Goal: Information Seeking & Learning: Find specific fact

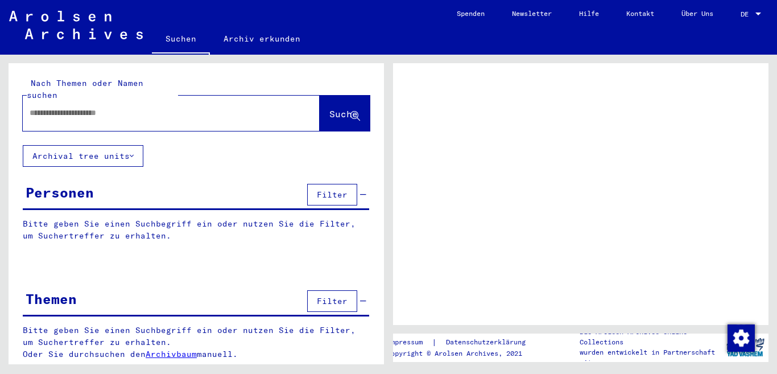
type input "**********"
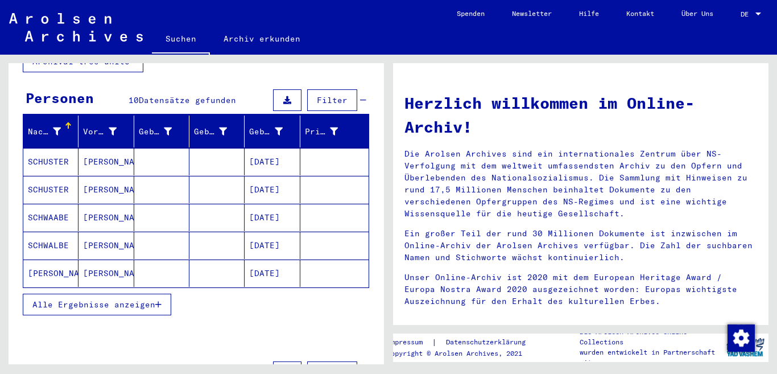
scroll to position [114, 0]
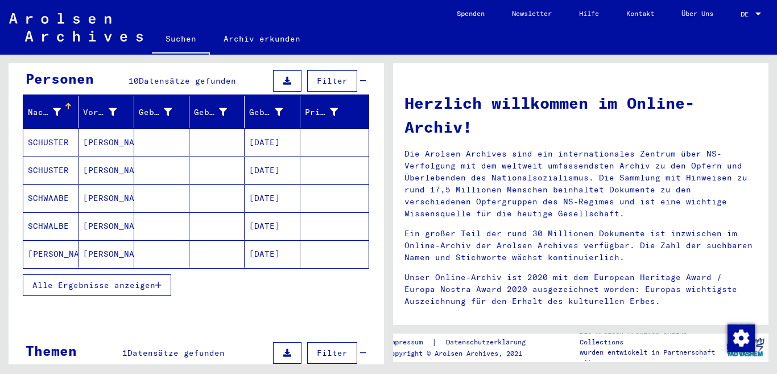
click at [153, 274] on button "Alle Ergebnisse anzeigen" at bounding box center [97, 285] width 149 height 22
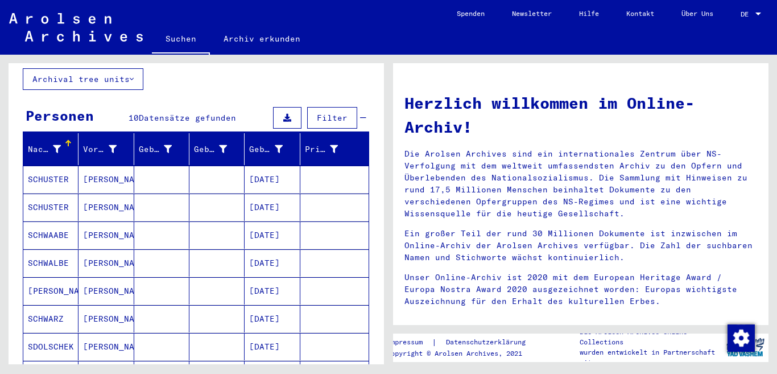
scroll to position [57, 0]
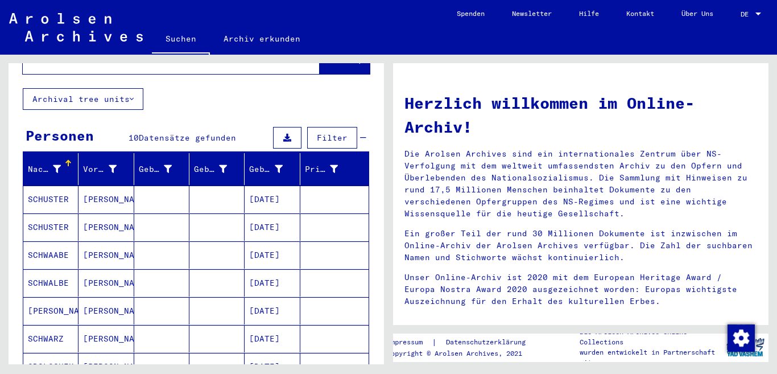
click at [165, 189] on mat-cell at bounding box center [161, 199] width 55 height 27
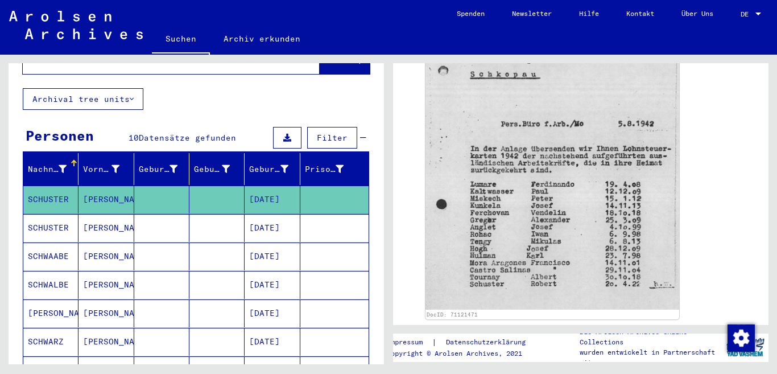
scroll to position [285, 0]
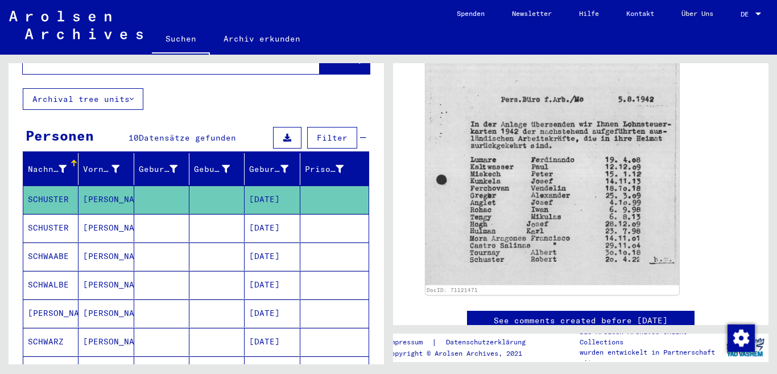
click at [191, 214] on mat-cell at bounding box center [216, 228] width 55 height 28
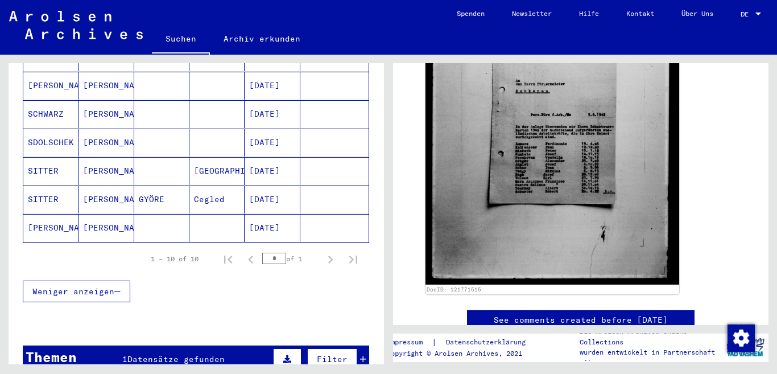
scroll to position [381, 0]
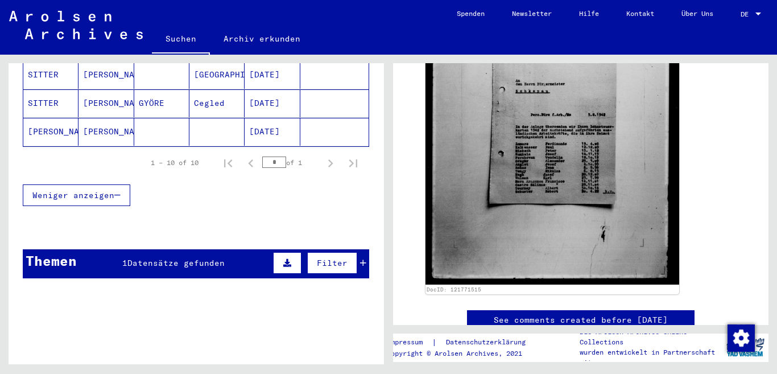
click at [159, 258] on span "Datensätze gefunden" at bounding box center [175, 263] width 97 height 10
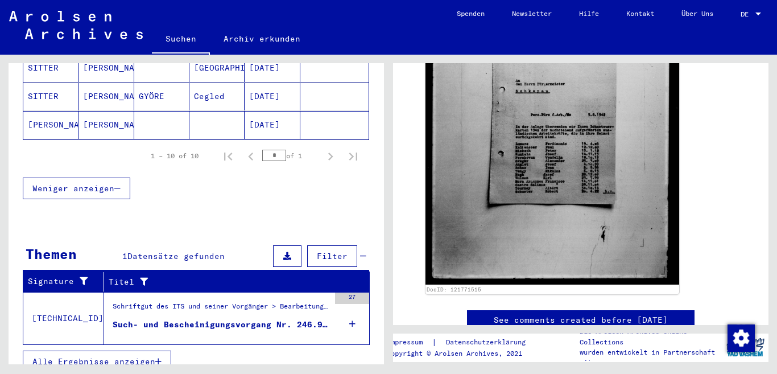
scroll to position [390, 0]
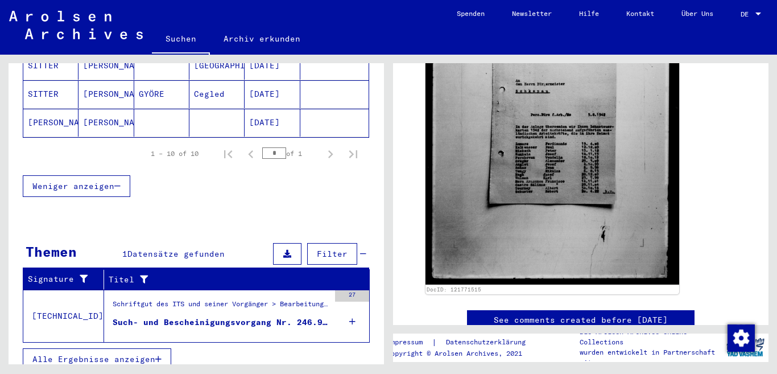
click at [232, 316] on div "Such- und Bescheinigungsvorgang Nr. 246.995 für [PERSON_NAME] geboren [DEMOGRAP…" at bounding box center [221, 322] width 217 height 12
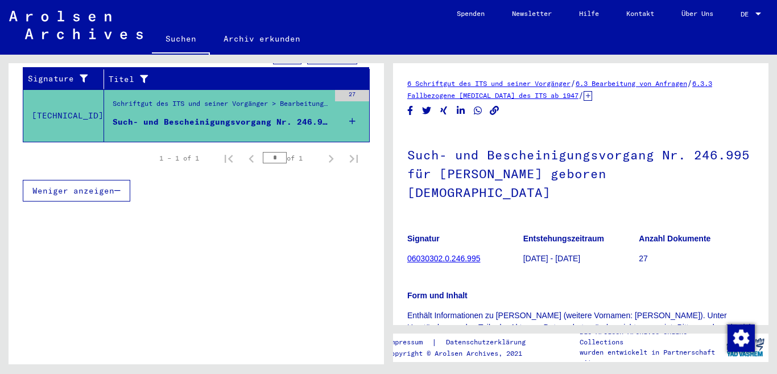
click at [443, 254] on link "06030302.0.246.995" at bounding box center [443, 258] width 73 height 9
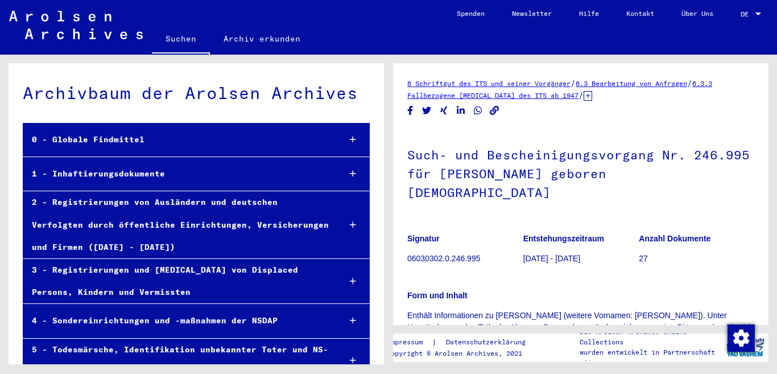
scroll to position [47711, 0]
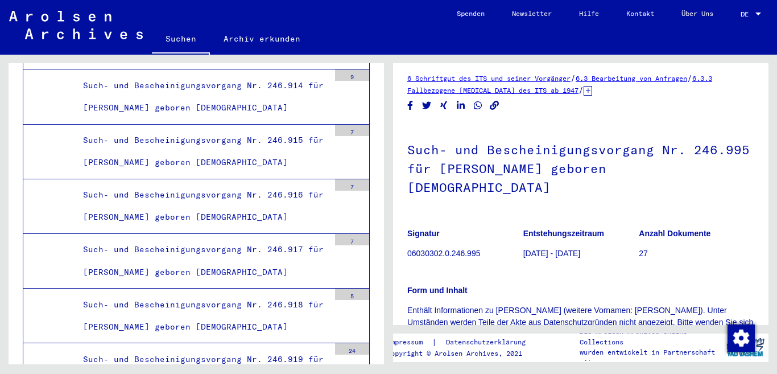
scroll to position [0, 0]
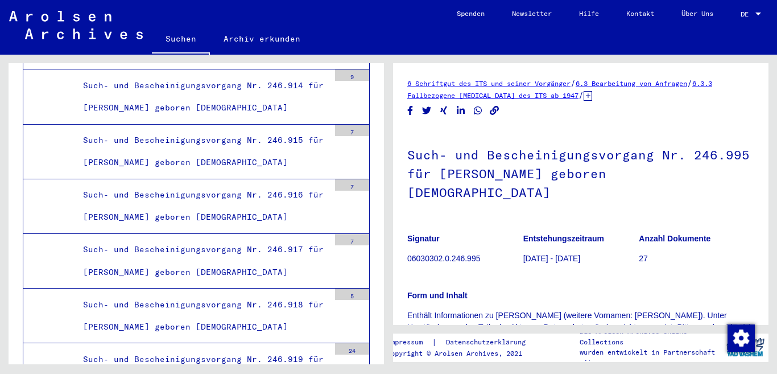
click at [750, 16] on span "DE" at bounding box center [747, 14] width 13 height 8
click at [744, 22] on span "English" at bounding box center [730, 20] width 28 height 9
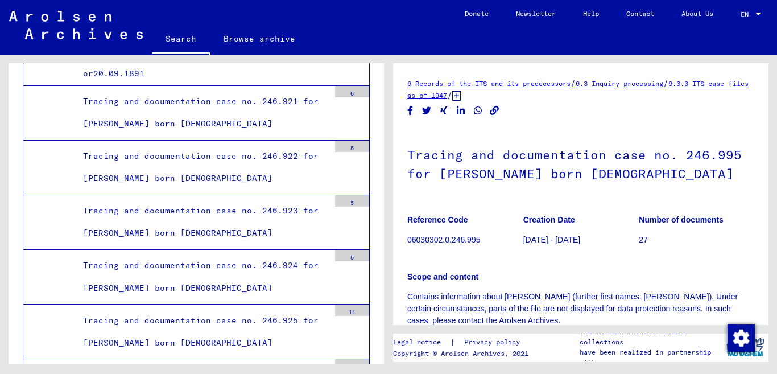
scroll to position [47315, 0]
click at [469, 96] on link "6.3.3 ITS case files as of 1947" at bounding box center [577, 89] width 341 height 20
click at [660, 84] on link "6.3 Inquiry processing" at bounding box center [620, 83] width 88 height 9
click at [547, 85] on link "6 Records of the ITS and its predecessors" at bounding box center [488, 83] width 163 height 9
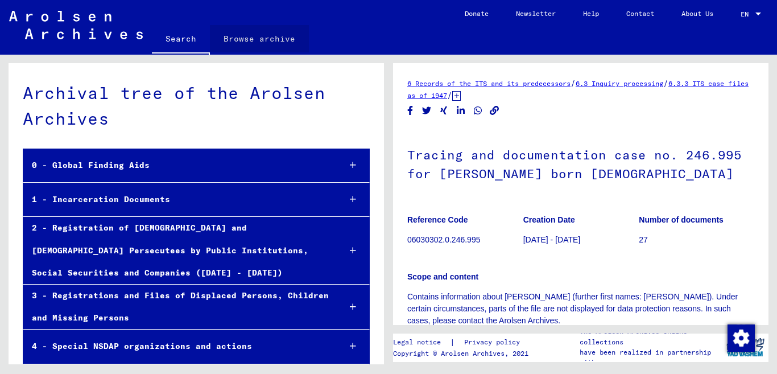
click at [278, 40] on link "Browse archive" at bounding box center [259, 38] width 99 height 27
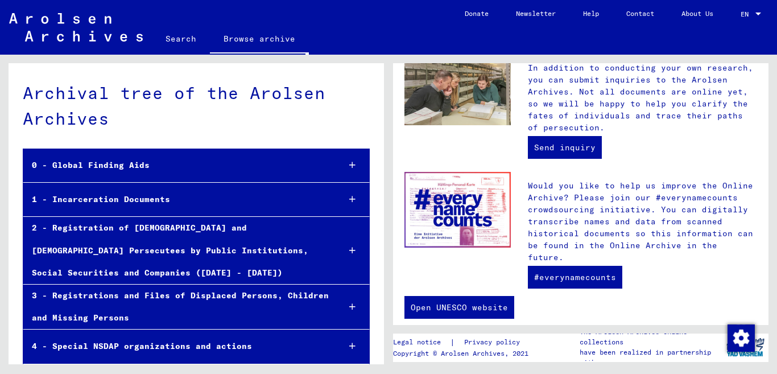
scroll to position [477, 0]
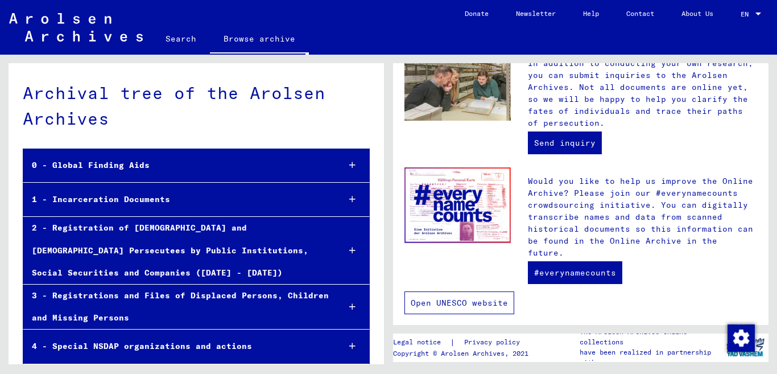
click at [460, 291] on link "Open UNESCO website" at bounding box center [460, 302] width 110 height 23
